Goal: Register for event/course

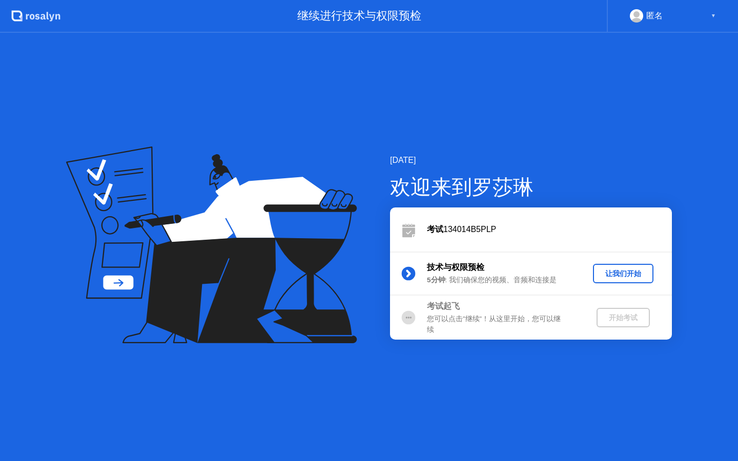
click at [621, 276] on div "让我们开始" at bounding box center [623, 274] width 52 height 10
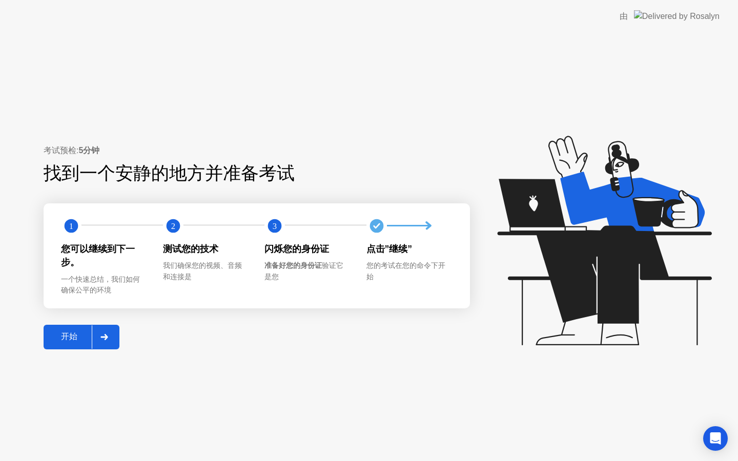
click at [67, 332] on div "开始" at bounding box center [69, 337] width 45 height 11
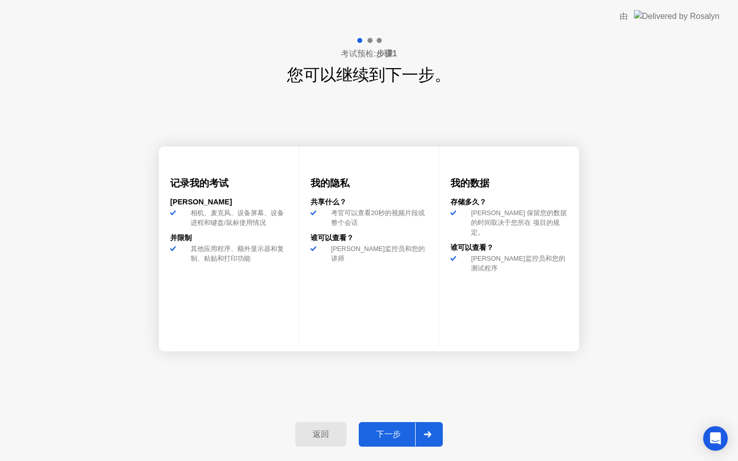
click at [376, 430] on div "下一步" at bounding box center [388, 434] width 53 height 11
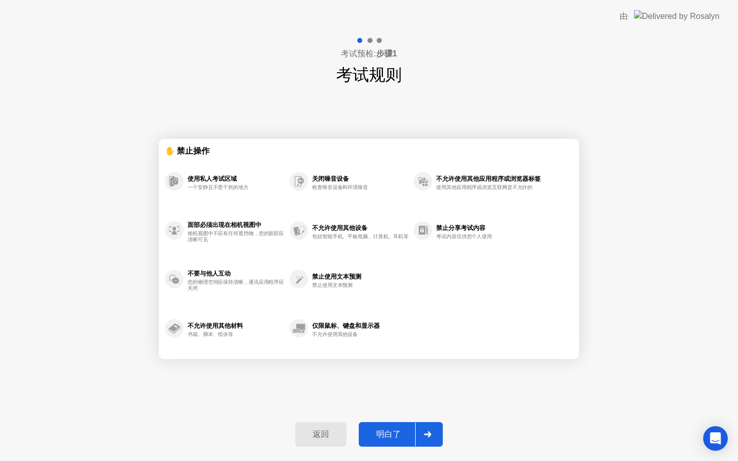
click at [376, 430] on div "明白了" at bounding box center [388, 434] width 53 height 11
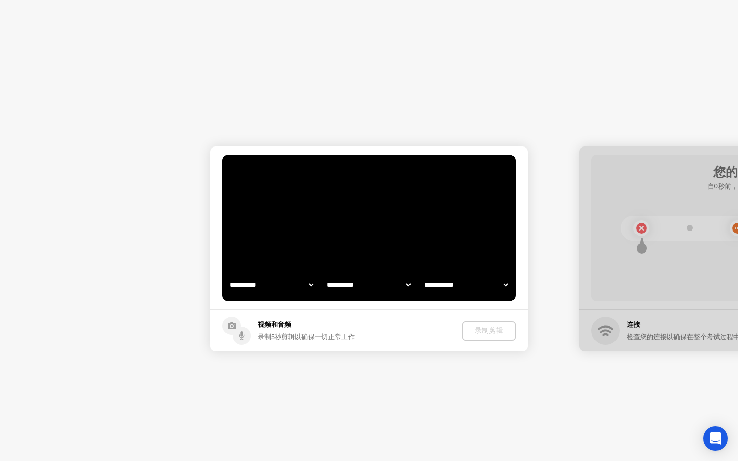
select select "**********"
select select "*******"
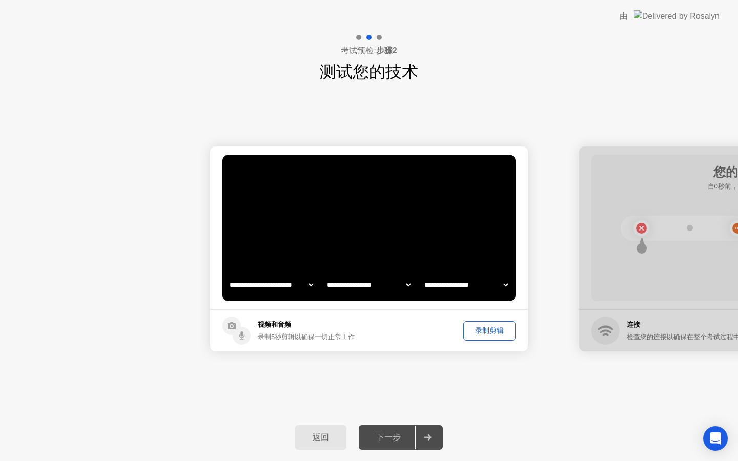
click at [505, 331] on div "录制剪辑" at bounding box center [489, 331] width 45 height 10
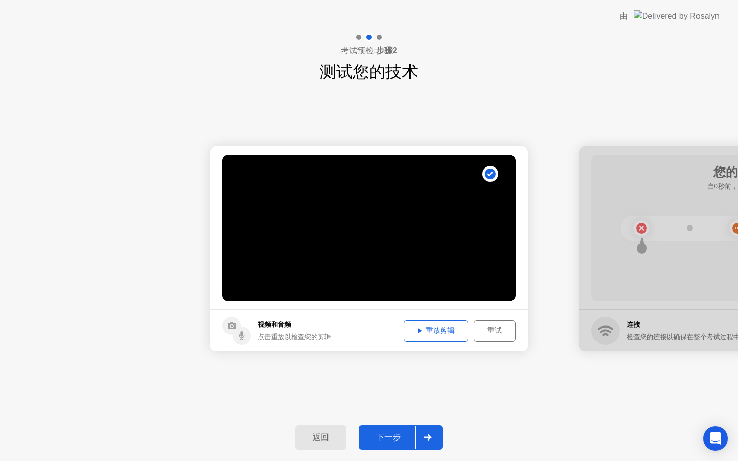
click at [441, 336] on div "重放剪辑" at bounding box center [435, 331] width 57 height 10
click at [383, 434] on div "下一步" at bounding box center [388, 437] width 53 height 11
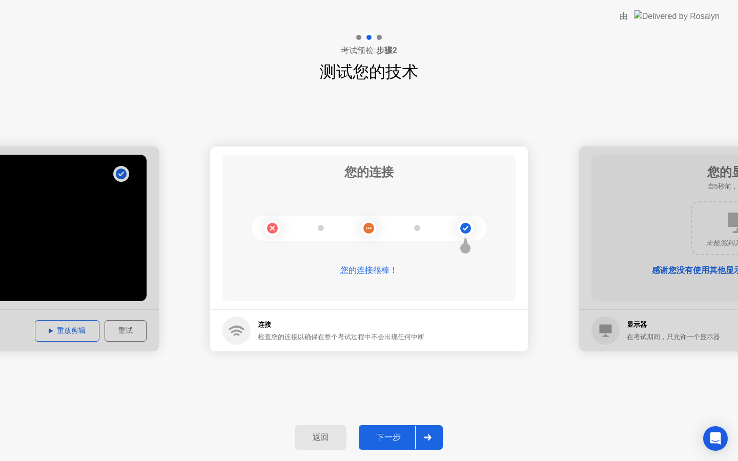
click at [386, 432] on div "下一步" at bounding box center [388, 437] width 53 height 11
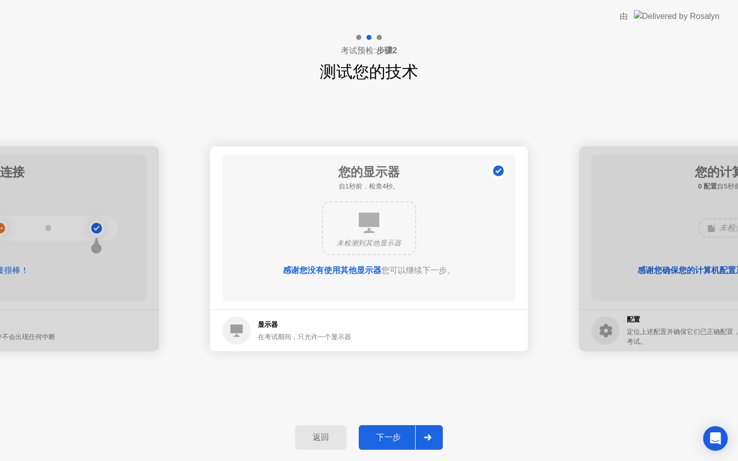
click at [385, 439] on div "下一步" at bounding box center [388, 437] width 53 height 11
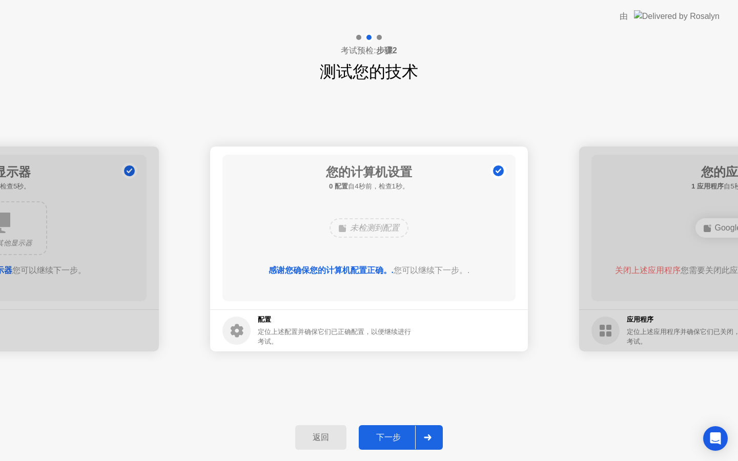
click at [396, 430] on button "下一步" at bounding box center [401, 437] width 84 height 25
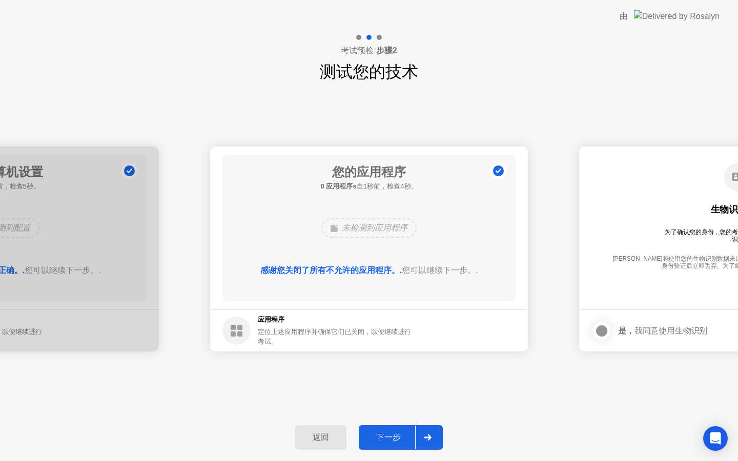
click at [389, 438] on div "下一步" at bounding box center [388, 437] width 53 height 11
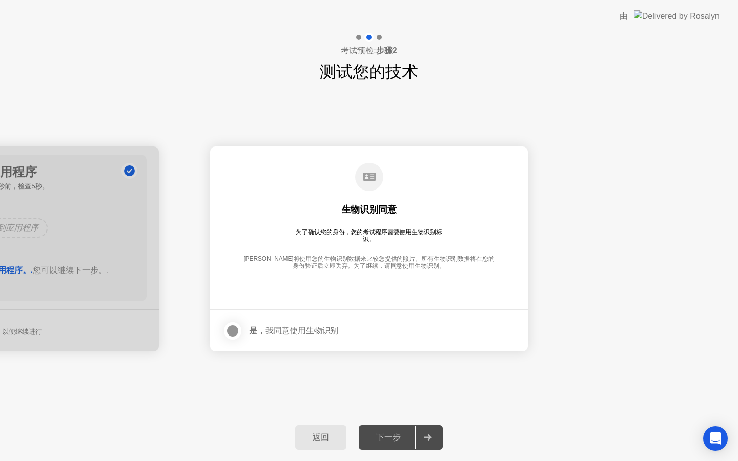
click at [226, 328] on div at bounding box center [232, 331] width 12 height 12
click at [386, 435] on div "下一步" at bounding box center [388, 437] width 53 height 11
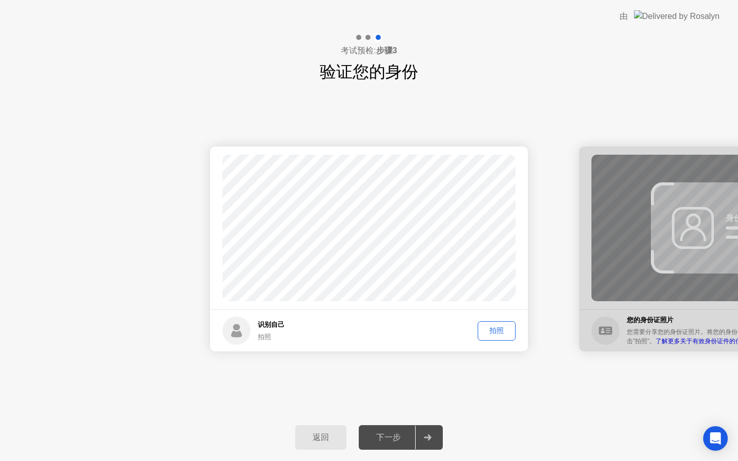
click at [494, 328] on div "拍照" at bounding box center [496, 331] width 31 height 10
click at [397, 439] on div "下一步" at bounding box center [388, 437] width 53 height 11
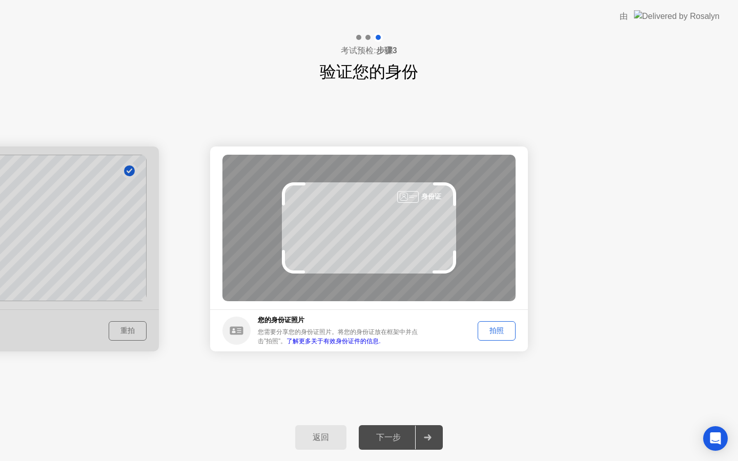
click at [505, 333] on div "拍照" at bounding box center [496, 331] width 31 height 10
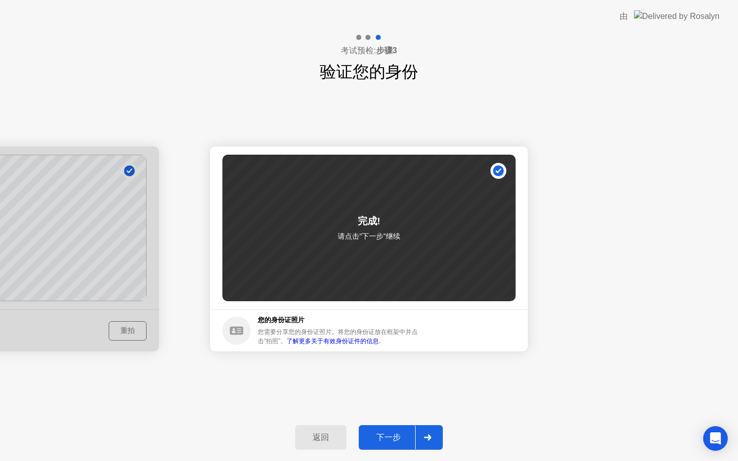
click at [392, 428] on button "下一步" at bounding box center [401, 437] width 84 height 25
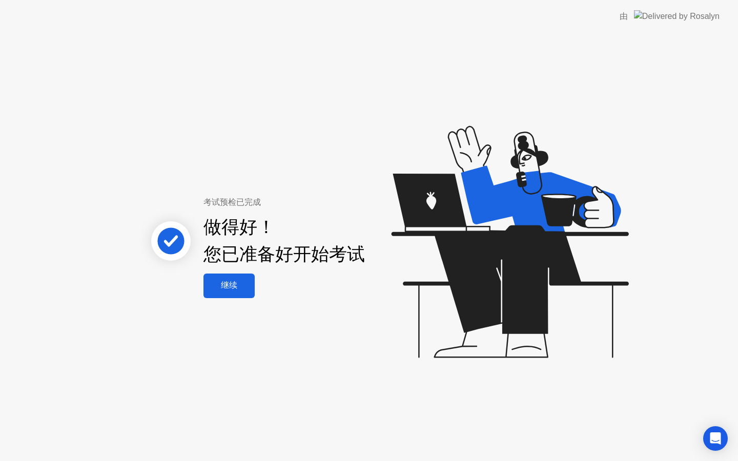
click at [233, 281] on div "继续" at bounding box center [229, 285] width 45 height 11
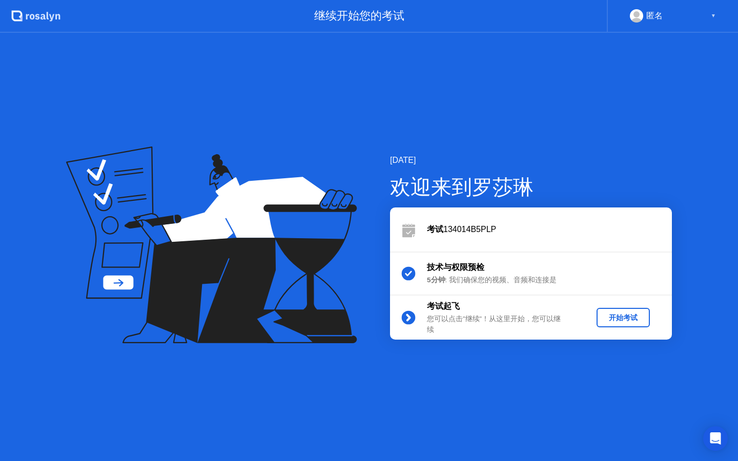
click at [627, 316] on div "开始考试" at bounding box center [623, 318] width 45 height 10
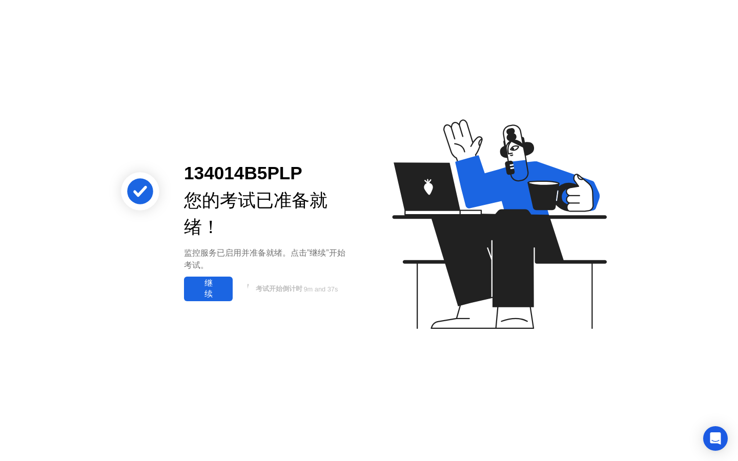
click at [210, 297] on div "继续" at bounding box center [208, 289] width 43 height 22
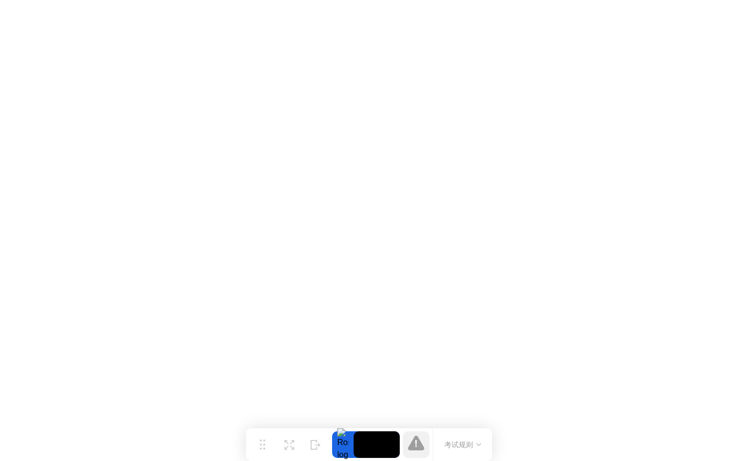
click at [413, 447] on icon at bounding box center [416, 443] width 16 height 15
click at [475, 447] on button "考试规则" at bounding box center [462, 445] width 43 height 11
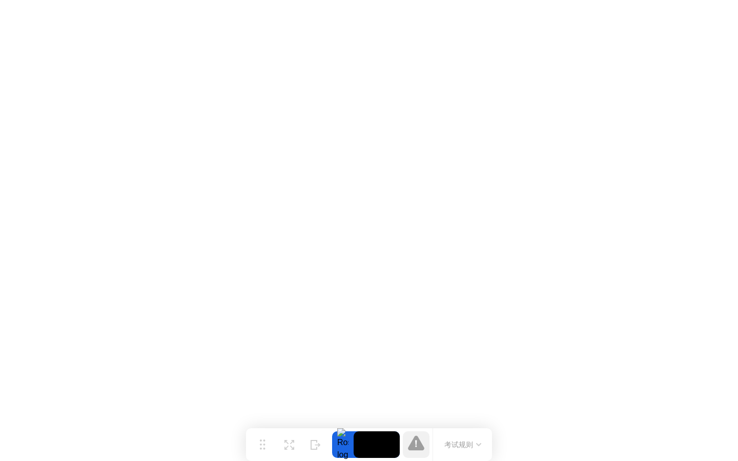
click at [421, 443] on icon at bounding box center [416, 443] width 16 height 16
